Goal: Find specific page/section: Find specific page/section

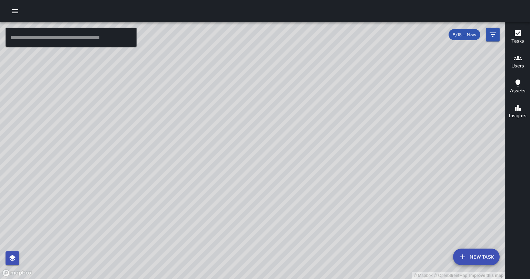
click at [483, 158] on div "© Mapbox © OpenStreetMap Improve this map" at bounding box center [253, 150] width 506 height 257
drag, startPoint x: 421, startPoint y: 185, endPoint x: 382, endPoint y: 165, distance: 43.2
click at [382, 165] on div "© Mapbox © OpenStreetMap Improve this map" at bounding box center [253, 150] width 506 height 257
drag, startPoint x: 374, startPoint y: 115, endPoint x: 374, endPoint y: 156, distance: 40.4
click at [374, 156] on div "© Mapbox © OpenStreetMap Improve this map" at bounding box center [253, 150] width 506 height 257
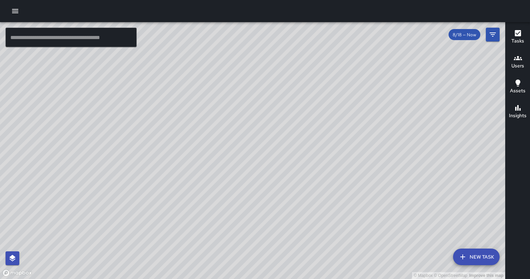
click at [471, 37] on span "8/18 — Now" at bounding box center [465, 35] width 32 height 6
click at [495, 33] on icon "Filters" at bounding box center [493, 34] width 8 height 8
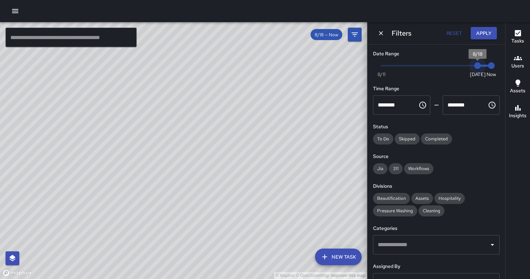
type input "*"
drag, startPoint x: 474, startPoint y: 63, endPoint x: 438, endPoint y: 64, distance: 36.6
click at [438, 64] on span "8/15" at bounding box center [436, 65] width 7 height 7
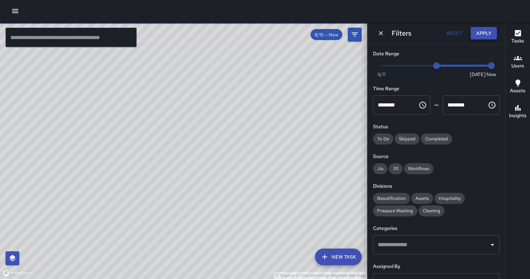
click at [486, 33] on button "Apply" at bounding box center [484, 33] width 26 height 13
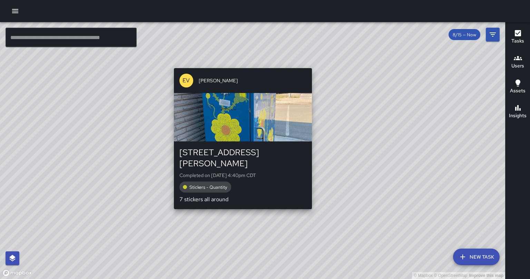
click at [201, 195] on p "7 stickers all around" at bounding box center [243, 199] width 127 height 8
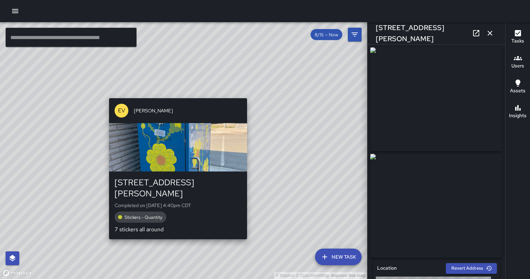
type input "**********"
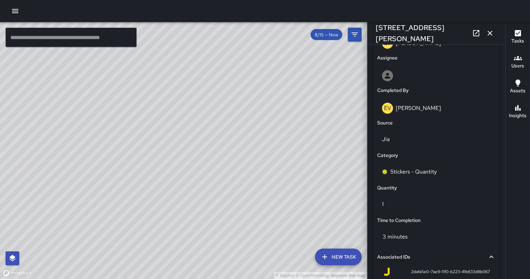
scroll to position [381, 0]
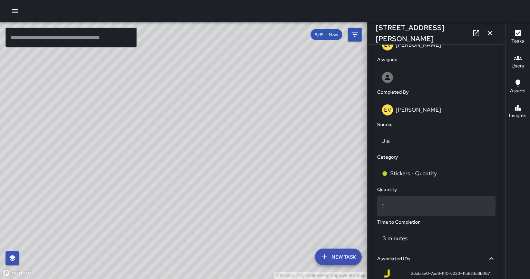
click at [400, 210] on p "1" at bounding box center [436, 206] width 109 height 8
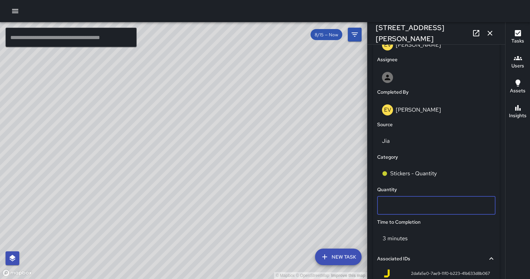
type input "*"
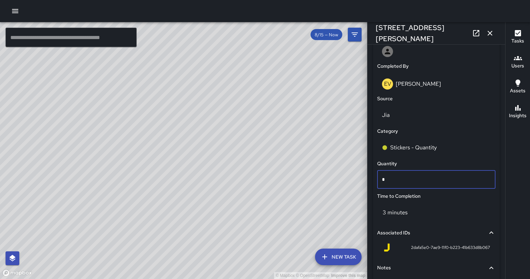
scroll to position [424, 0]
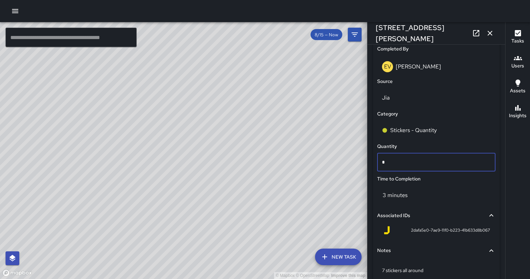
click at [434, 187] on div "3 minutes" at bounding box center [436, 195] width 121 height 22
click at [491, 31] on icon "button" at bounding box center [490, 33] width 8 height 8
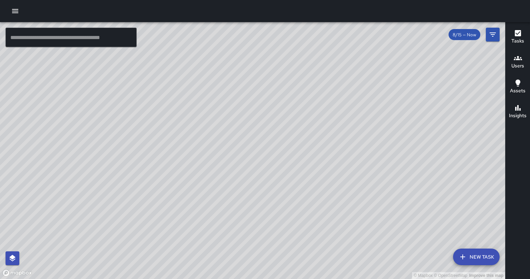
click at [468, 34] on span "8/15 — Now" at bounding box center [465, 35] width 32 height 6
click at [491, 34] on icon "Filters" at bounding box center [493, 34] width 8 height 8
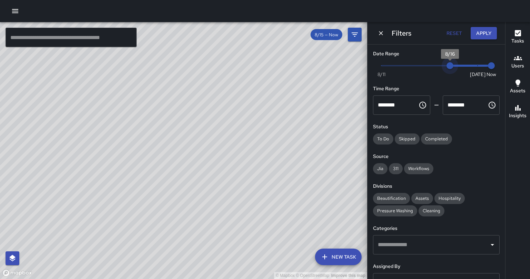
type input "*"
drag, startPoint x: 433, startPoint y: 63, endPoint x: 472, endPoint y: 68, distance: 39.4
click at [474, 68] on span "8/18" at bounding box center [477, 65] width 7 height 7
click at [477, 32] on button "Apply" at bounding box center [484, 33] width 26 height 13
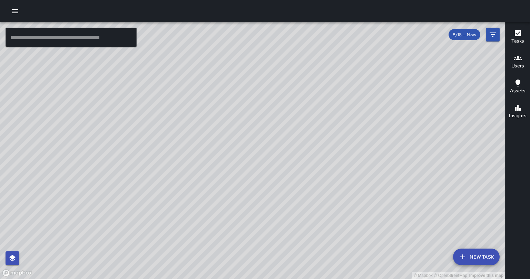
click at [389, 124] on div "© Mapbox © OpenStreetMap Improve this map" at bounding box center [253, 150] width 506 height 257
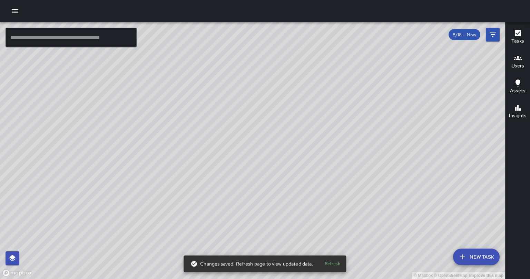
drag, startPoint x: 423, startPoint y: 154, endPoint x: 394, endPoint y: 192, distance: 48.0
click at [394, 192] on div "© Mapbox © OpenStreetMap Improve this map" at bounding box center [253, 150] width 506 height 257
drag, startPoint x: 350, startPoint y: 77, endPoint x: 245, endPoint y: 150, distance: 127.8
click at [245, 150] on div "© Mapbox © OpenStreetMap Improve this map" at bounding box center [253, 150] width 506 height 257
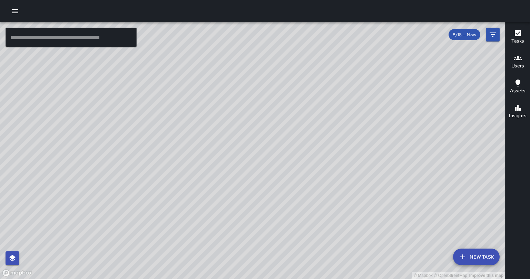
drag, startPoint x: 383, startPoint y: 155, endPoint x: 383, endPoint y: 204, distance: 49.0
click at [383, 204] on div "© Mapbox © OpenStreetMap Improve this map" at bounding box center [253, 150] width 506 height 257
click at [171, 142] on div "© Mapbox © OpenStreetMap Improve this map" at bounding box center [253, 150] width 506 height 257
drag, startPoint x: 177, startPoint y: 132, endPoint x: 202, endPoint y: 184, distance: 58.1
click at [202, 184] on div "© Mapbox © OpenStreetMap Improve this map" at bounding box center [253, 150] width 506 height 257
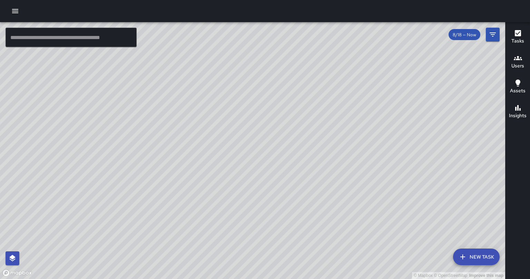
drag, startPoint x: 202, startPoint y: 175, endPoint x: 239, endPoint y: 200, distance: 43.6
click at [239, 200] on div "© Mapbox © OpenStreetMap Improve this map" at bounding box center [253, 150] width 506 height 257
drag, startPoint x: 259, startPoint y: 194, endPoint x: 255, endPoint y: 180, distance: 14.7
click at [255, 180] on div "© Mapbox © OpenStreetMap Improve this map" at bounding box center [253, 150] width 506 height 257
drag, startPoint x: 402, startPoint y: 228, endPoint x: 375, endPoint y: 129, distance: 102.6
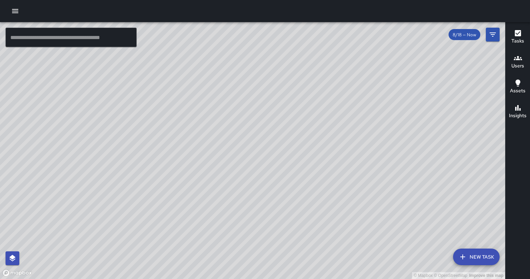
click at [375, 129] on div "© Mapbox © OpenStreetMap Improve this map" at bounding box center [253, 150] width 506 height 257
drag, startPoint x: 142, startPoint y: 122, endPoint x: 256, endPoint y: 137, distance: 114.7
click at [256, 137] on div "© Mapbox © OpenStreetMap Improve this map" at bounding box center [253, 150] width 506 height 257
drag, startPoint x: 214, startPoint y: 164, endPoint x: 234, endPoint y: 226, distance: 65.5
click at [234, 226] on div "© Mapbox © OpenStreetMap Improve this map" at bounding box center [253, 150] width 506 height 257
